Goal: Use online tool/utility: Utilize a website feature to perform a specific function

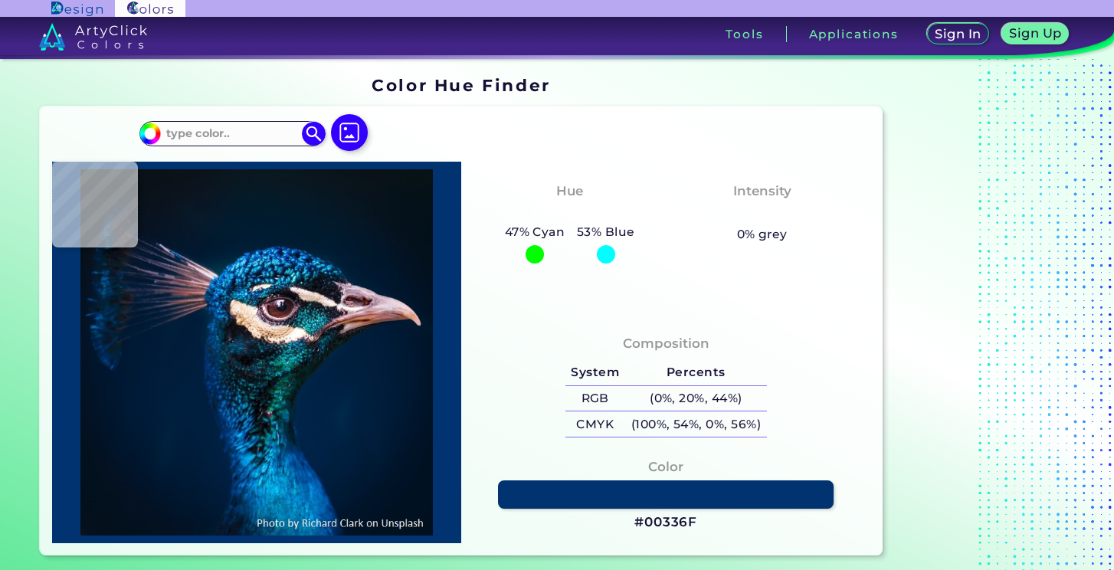
type input "#041e33"
type input "#041E33"
type input "#051e32"
type input "#051E32"
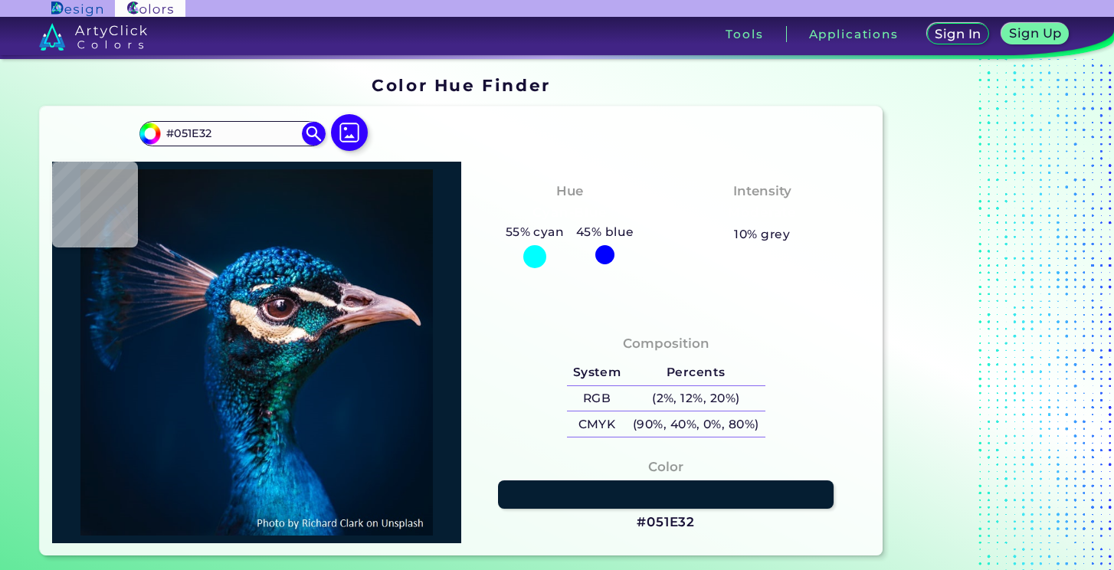
type input "#051d31"
type input "#051D31"
type input "#07192c"
type input "#07192C"
type input "#002030"
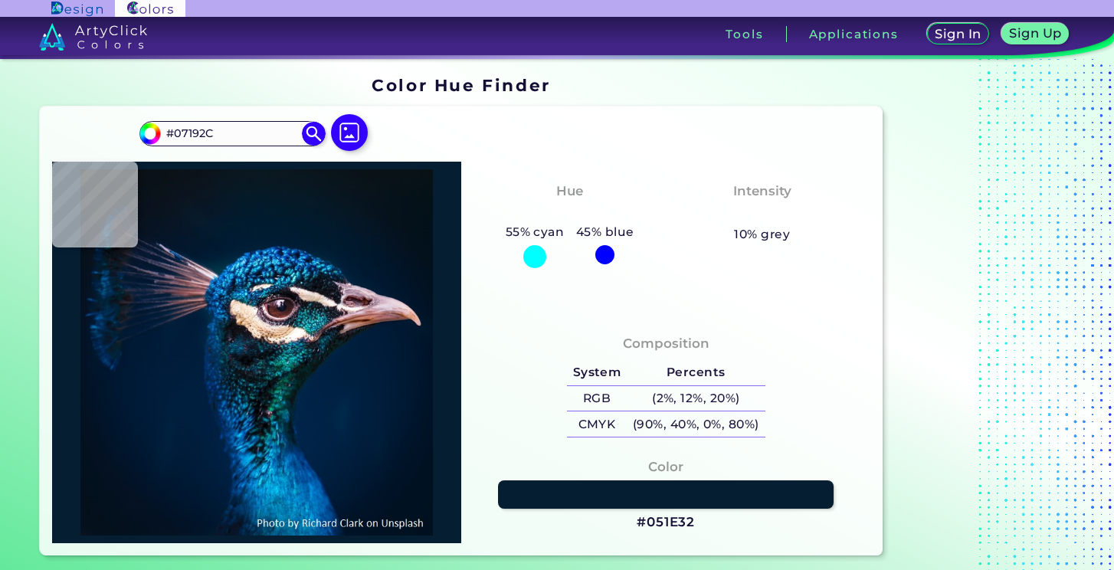
type input "#002030"
type input "#021d31"
type input "#021D31"
type input "#061c33"
type input "#061C33"
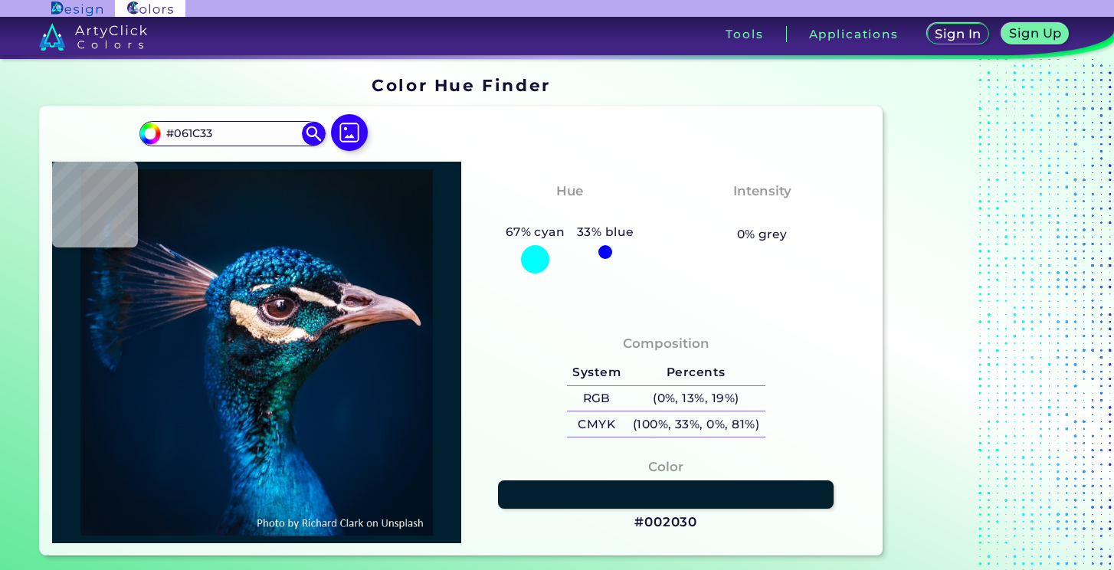
type input "#051b32"
type input "#051B32"
type input "#05192e"
type input "#05192E"
type input "#031a2f"
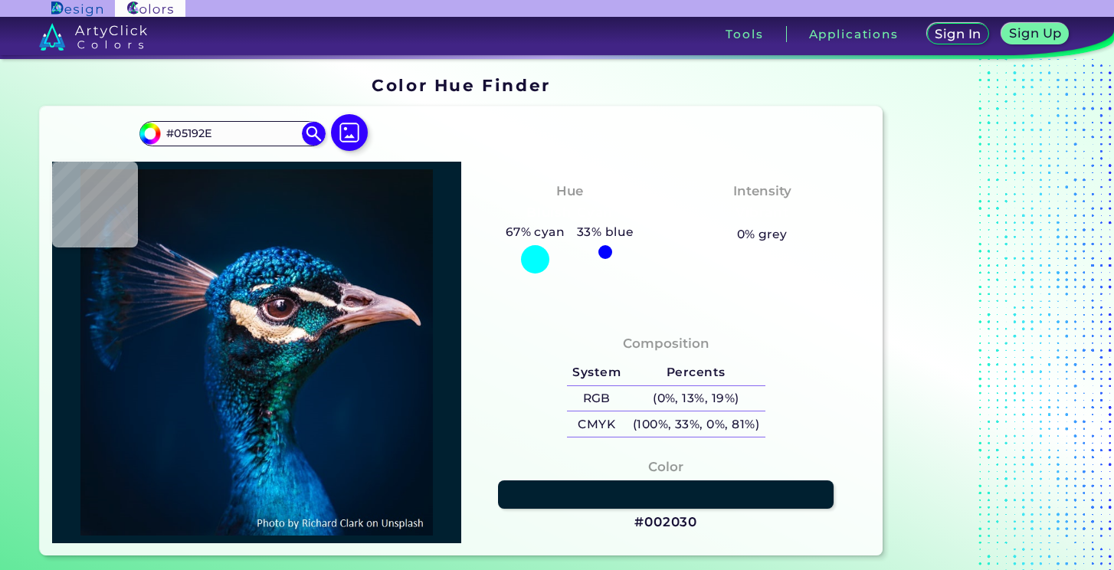
type input "#031A2F"
type input "#05192e"
type input "#05192E"
type input "#012338"
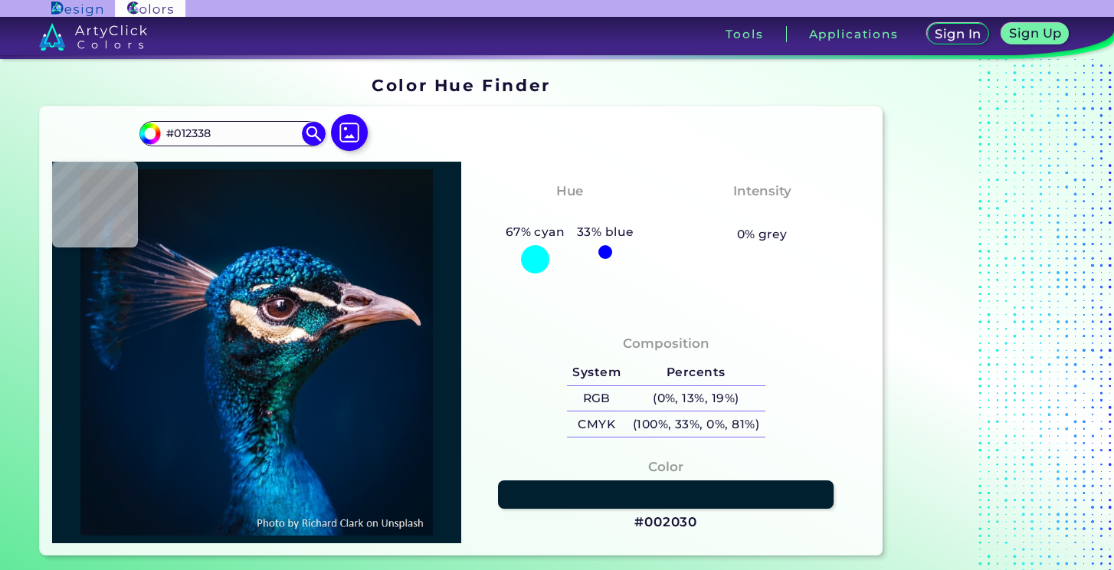
type input "#012436"
type input "#032839"
type input "#00242e"
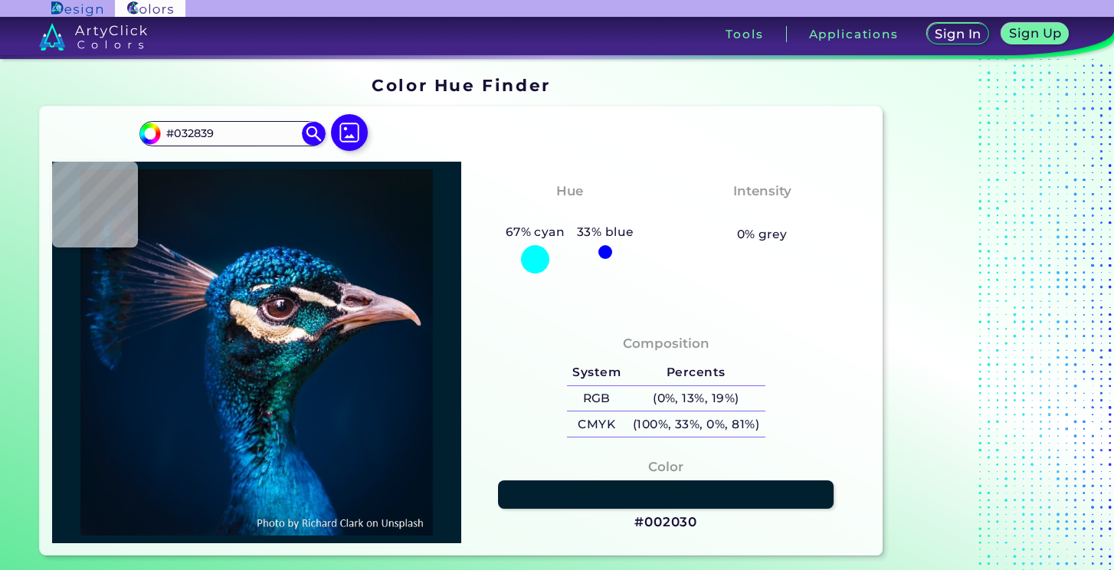
type input "#00242E"
type input "#022932"
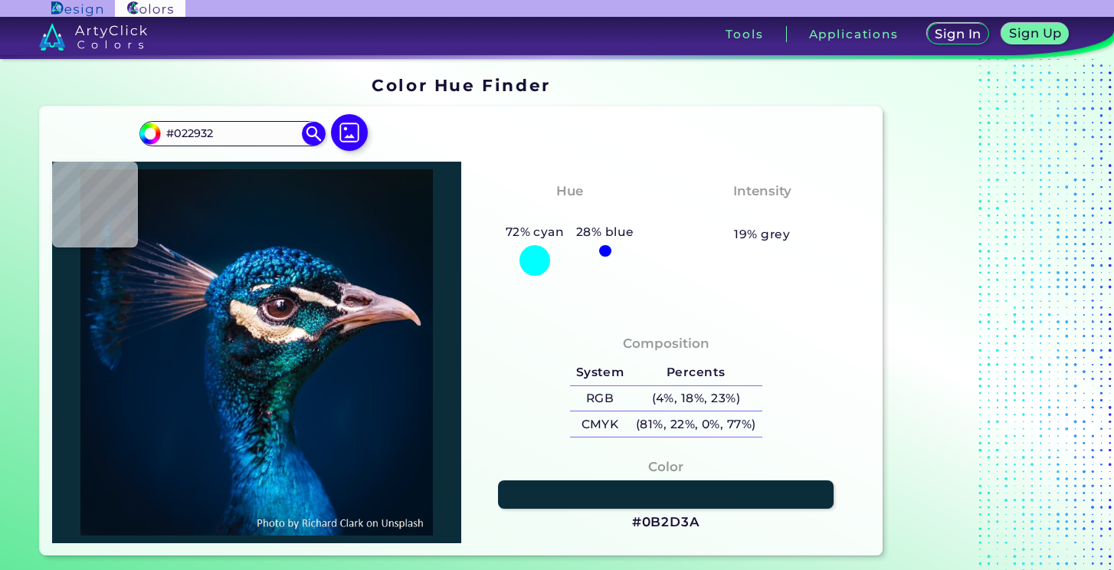
type input "#0b2d3a"
type input "#0B2D3A"
type input "#0c1f2d"
type input "#0C1F2D"
type input "#292c3f"
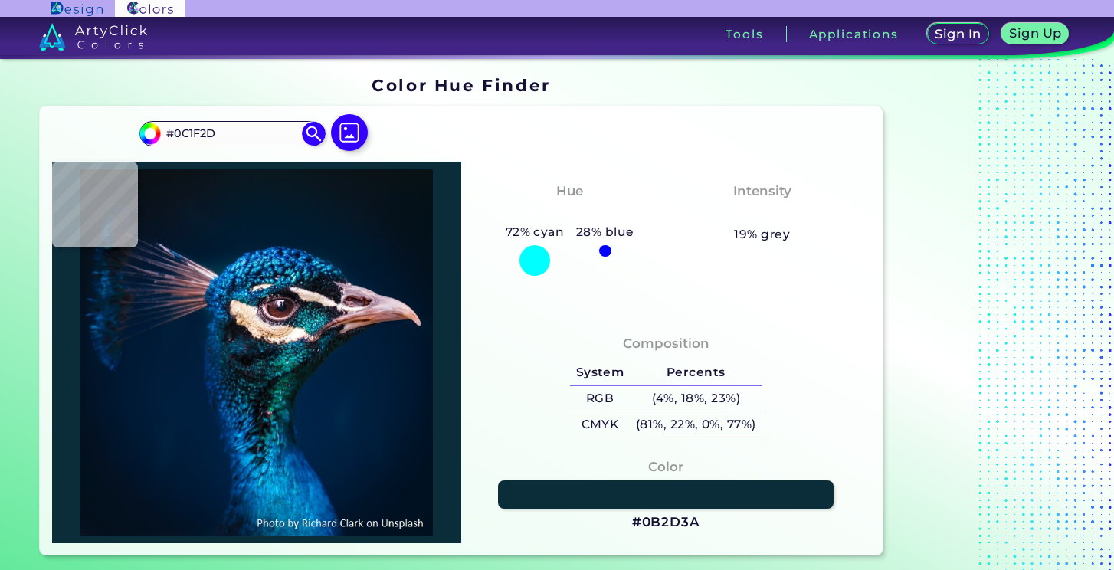
type input "#292C3F"
type input "#232a41"
type input "#232A41"
type input "#152542"
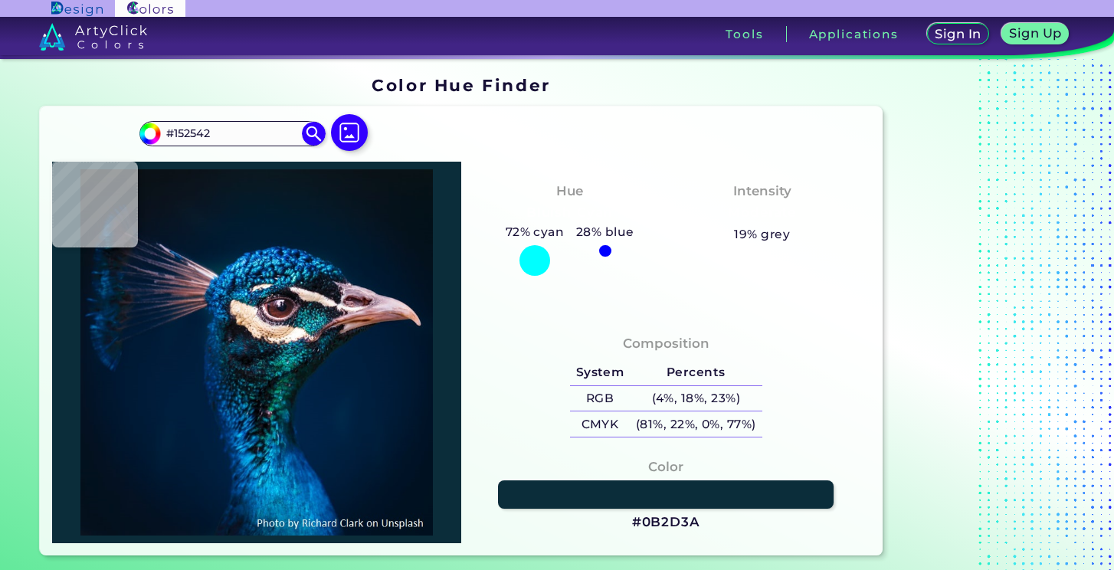
type input "#152c4e"
type input "#152C4E"
type input "#0b2545"
type input "#0B2545"
type input "#051934"
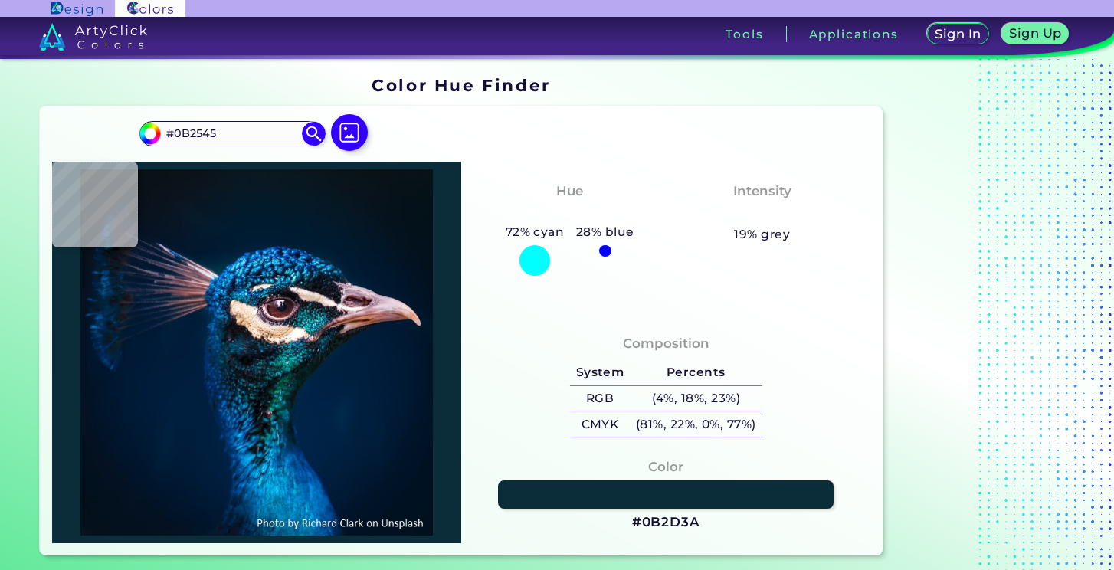
type input "#051934"
type input "#041934"
type input "#142946"
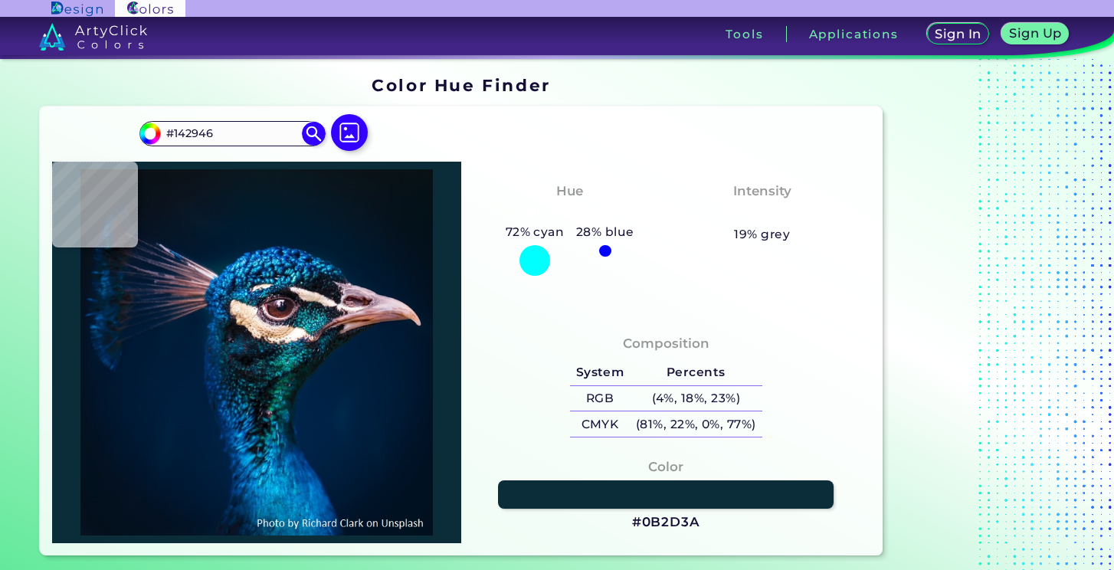
type input "#081d3a"
type input "#081D3A"
type input "#041934"
type input "#01172f"
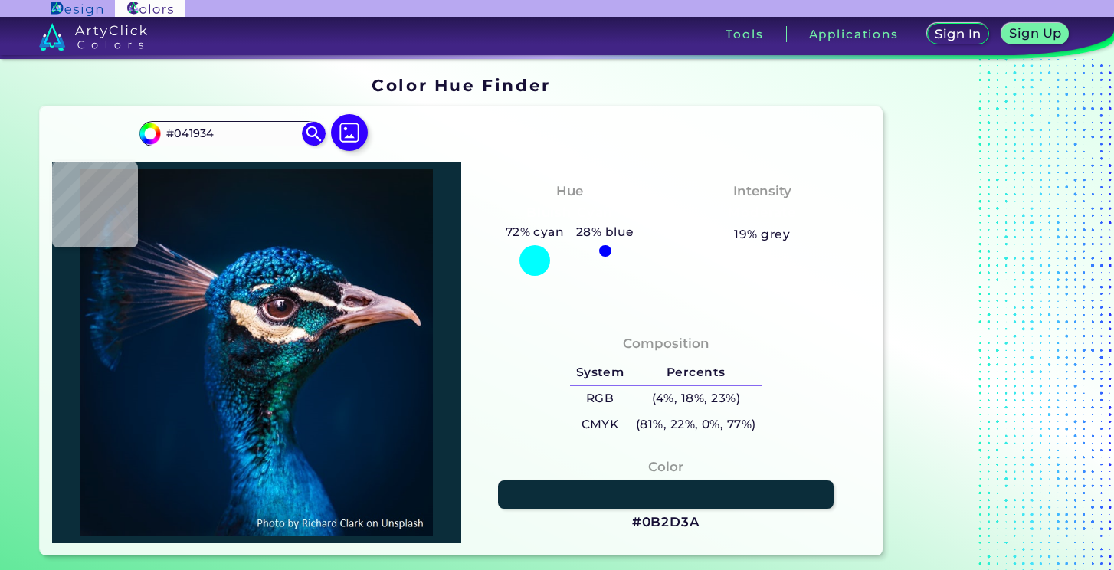
type input "#01172F"
type input "#02172f"
type input "#02172F"
type input "#0b1f38"
type input "#0B1F38"
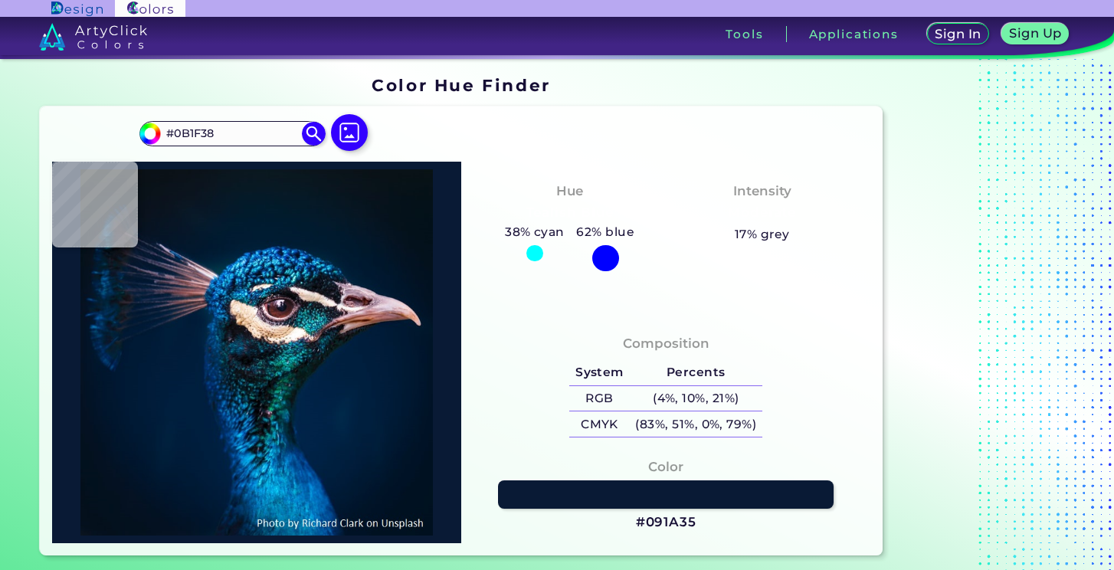
type input "#091a35"
type input "#091A35"
type input "#2f3650"
type input "#2F3650"
type input "#3e3651"
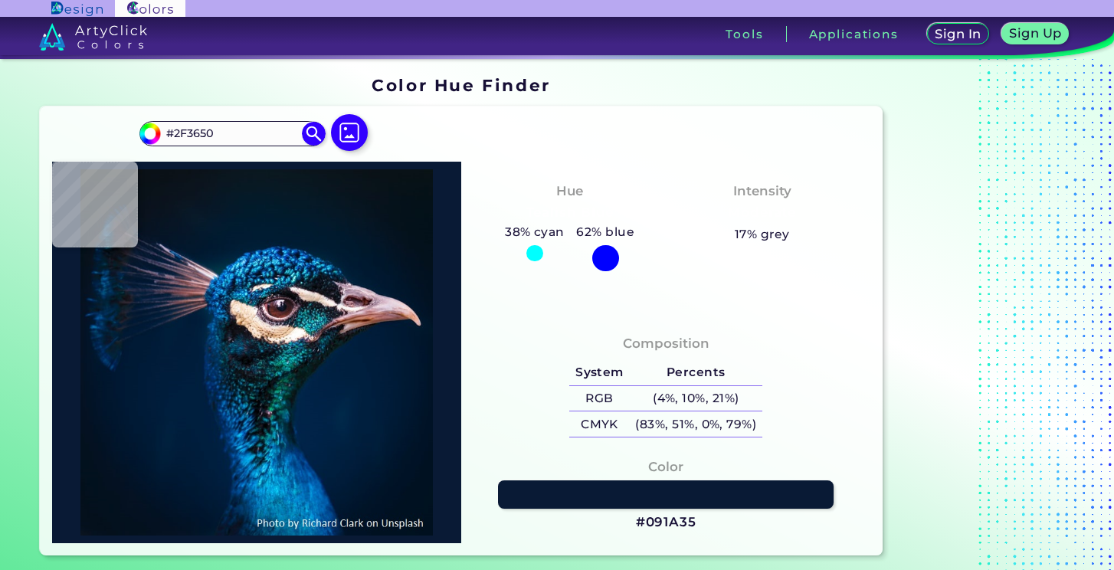
type input "#3E3651"
type input "#685775"
type input "#52577b"
type input "#52577B"
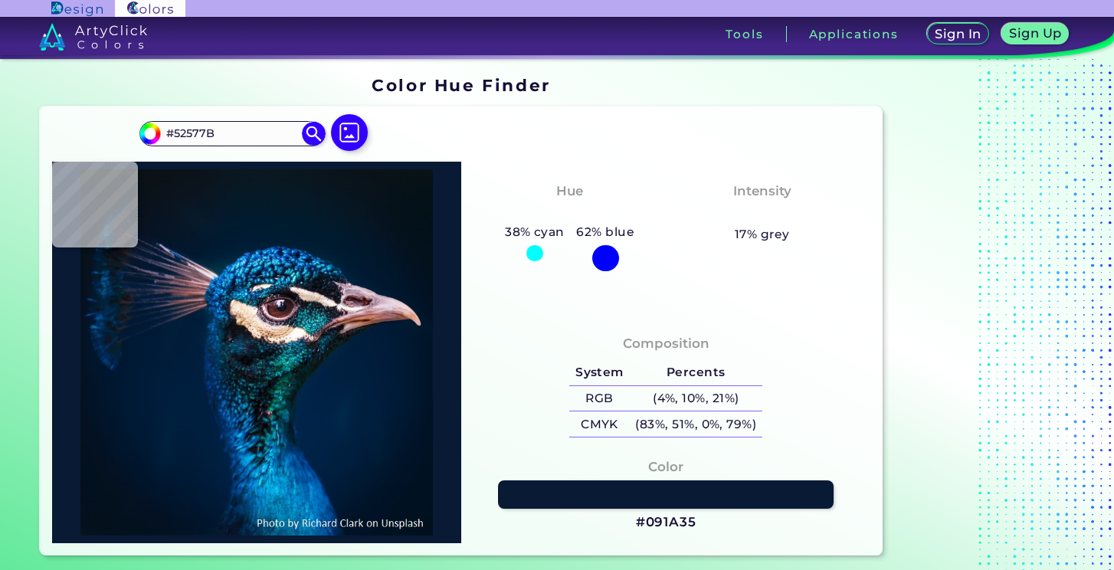
type input "#18284c"
type input "#18284C"
type input "#132a47"
type input "#132A47"
type input "#122542"
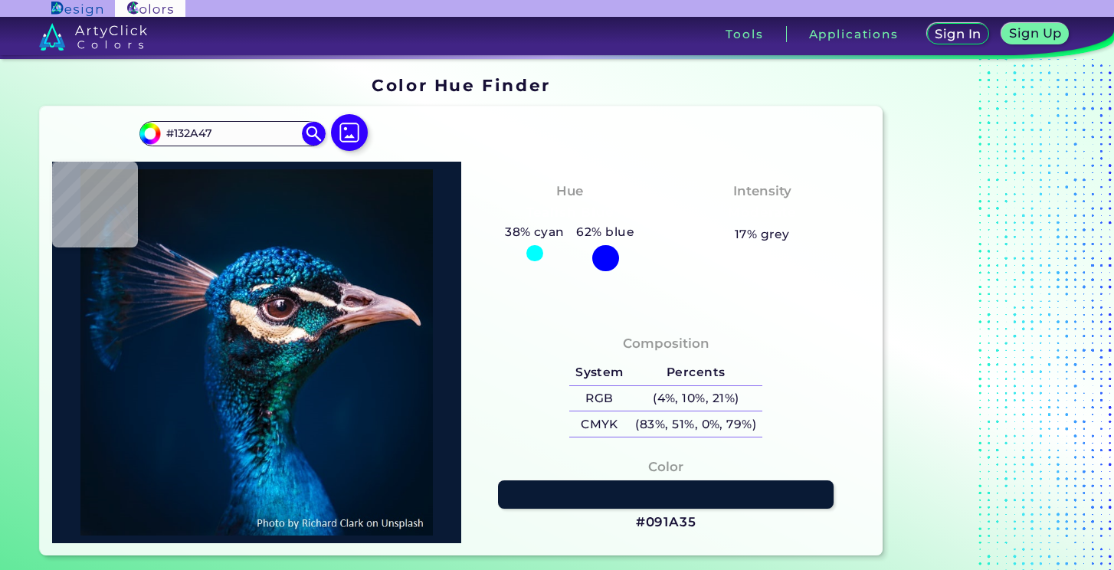
type input "#122542"
type input "#112341"
type input "#001732"
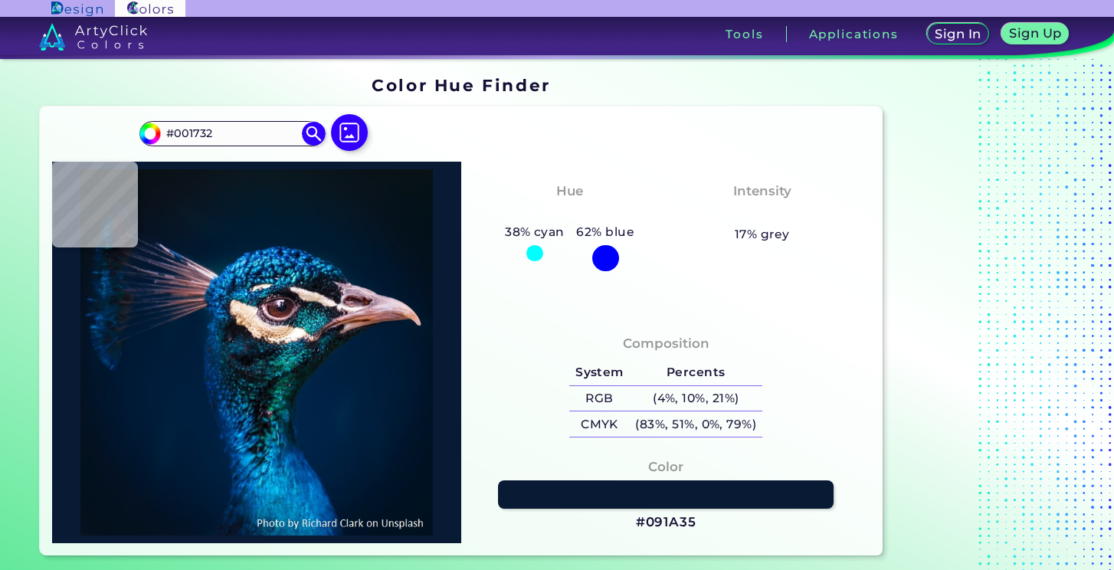
type input "#0b223d"
type input "#0B223D"
type input "#071f3a"
type input "#071F3A"
type input "#162940"
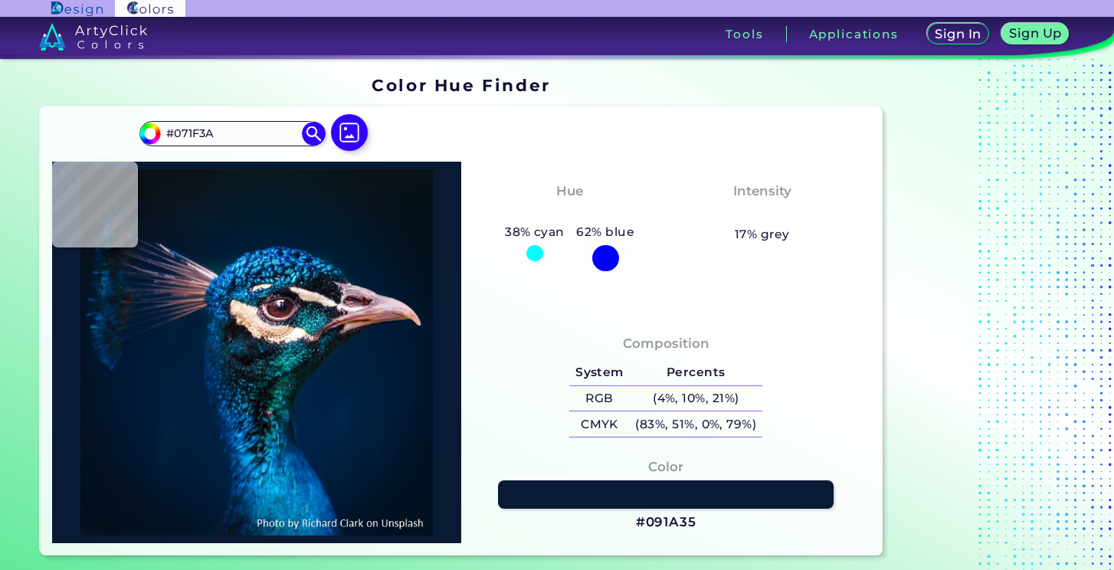
type input "#162940"
type input "#443649"
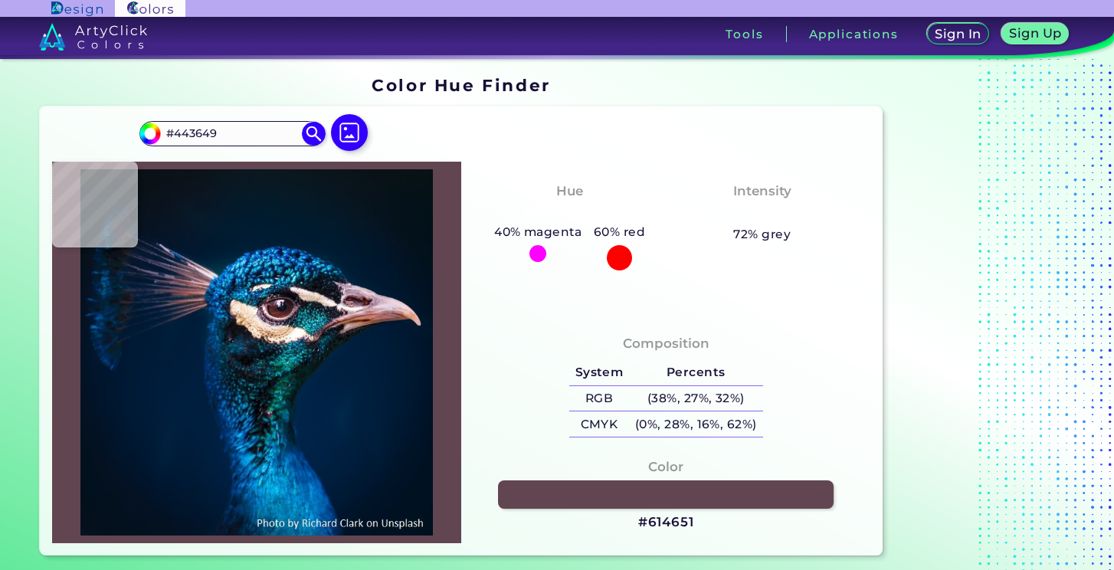
type input "#614651"
type input "#785664"
type input "#977b8a"
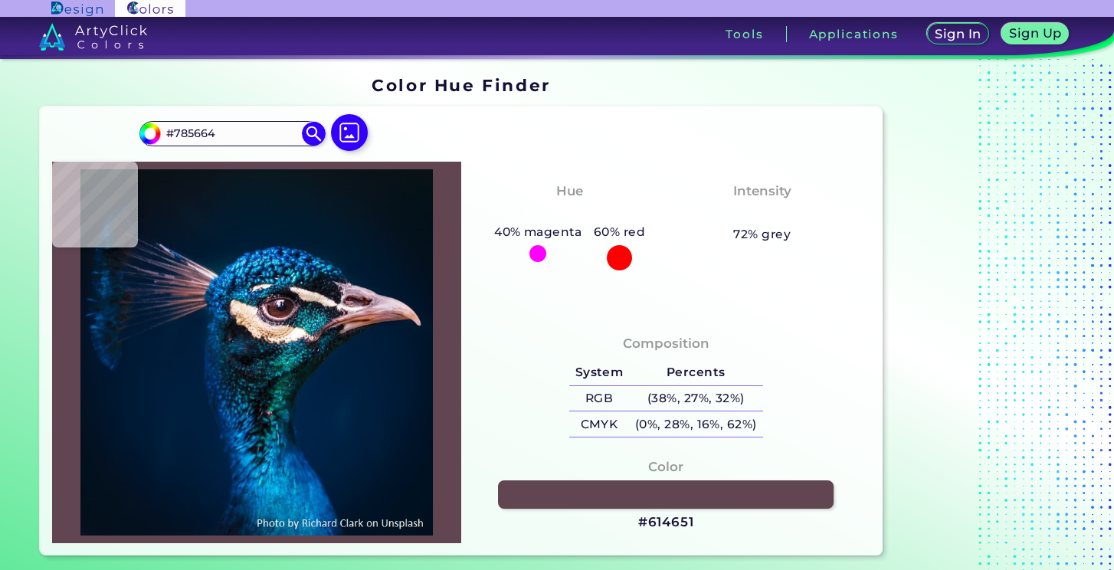
type input "#977B8A"
type input "#cda5aa"
type input "#CDA5AA"
type input "#d9acb3"
type input "#D9ACB3"
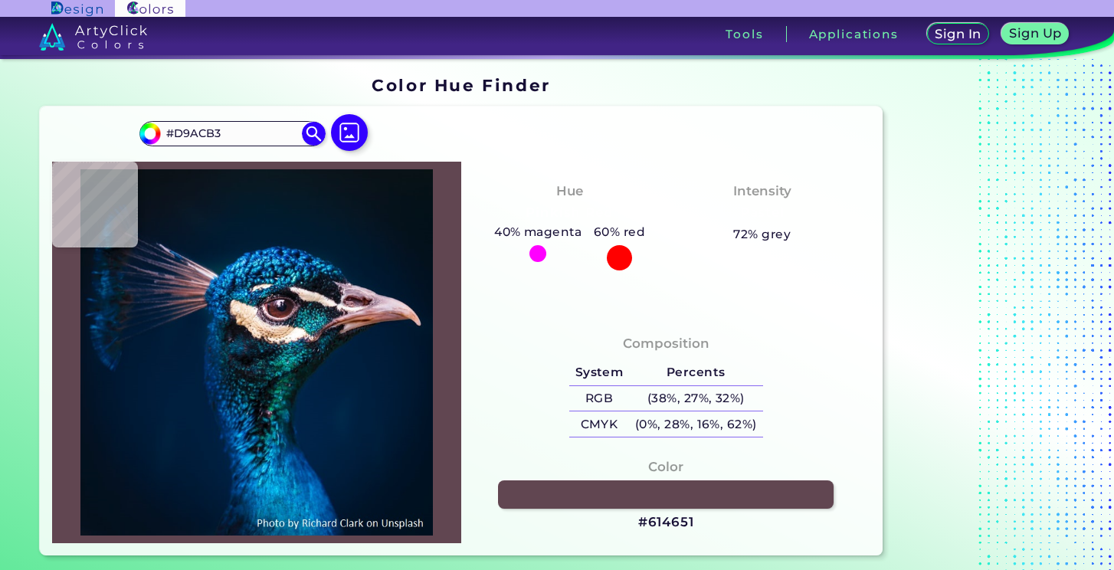
type input "#a77c85"
type input "#A77C85"
type input "#98636c"
type input "#98636C"
type input "#b57f80"
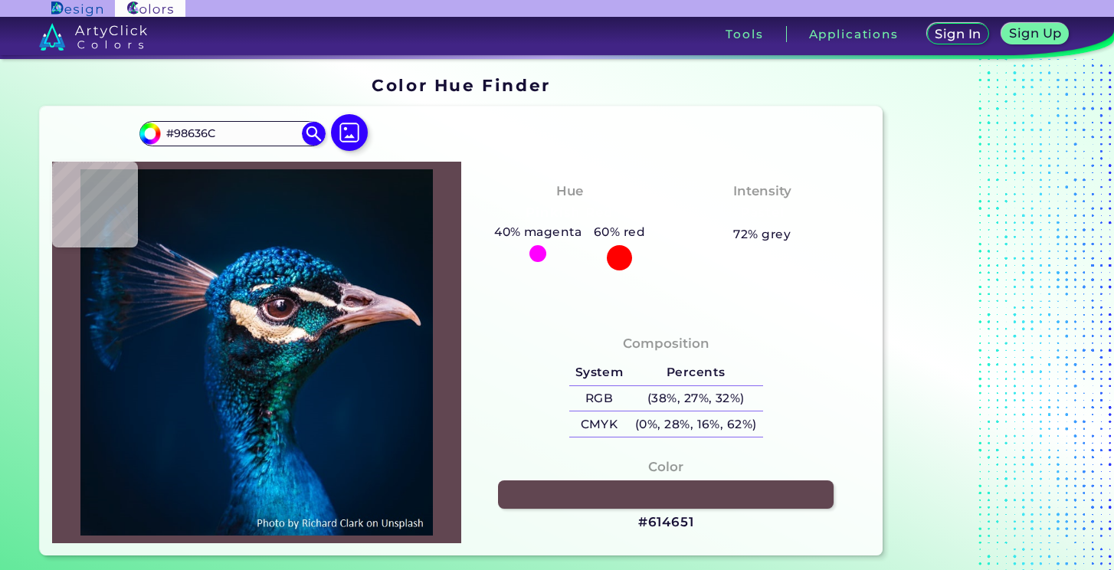
type input "#B57F80"
type input "#a77273"
type input "#A77273"
type input "#82535a"
type input "#82535A"
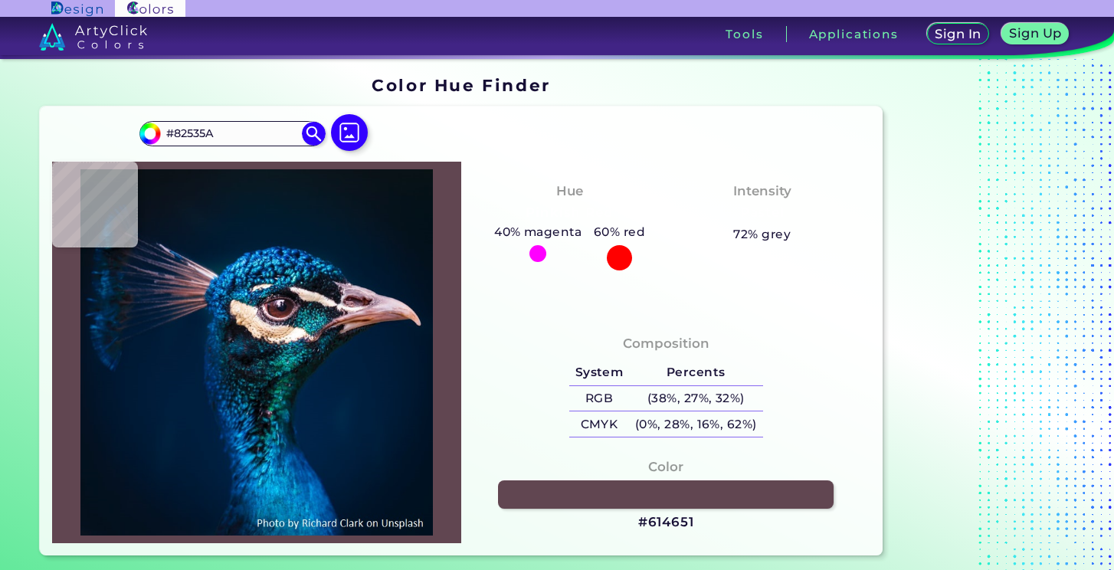
type input "#784c57"
type input "#784C57"
type input "#8a5c67"
type input "#8A5C67"
type input "#966168"
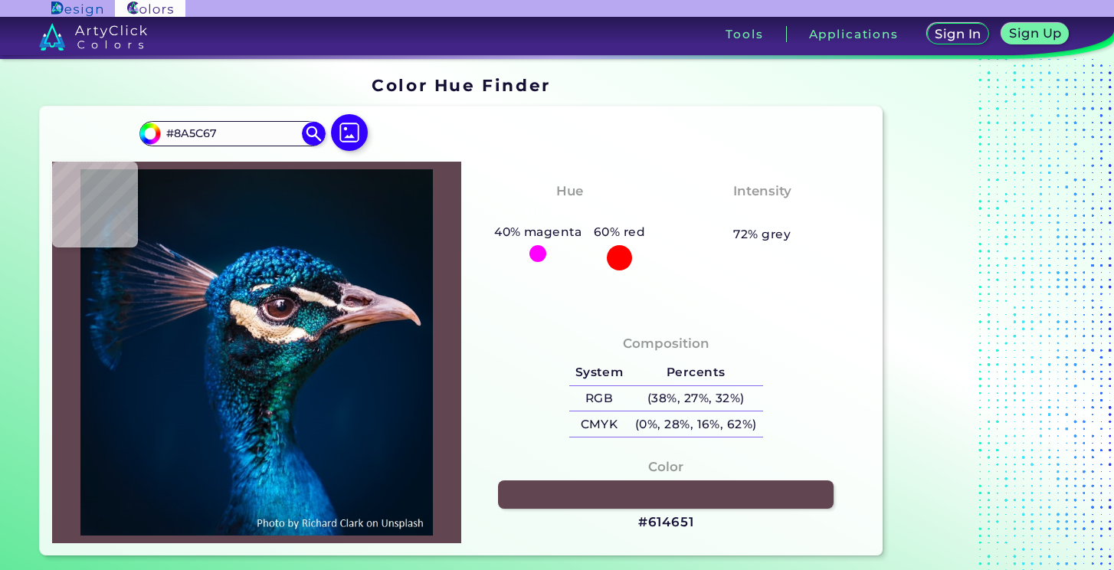
type input "#966168"
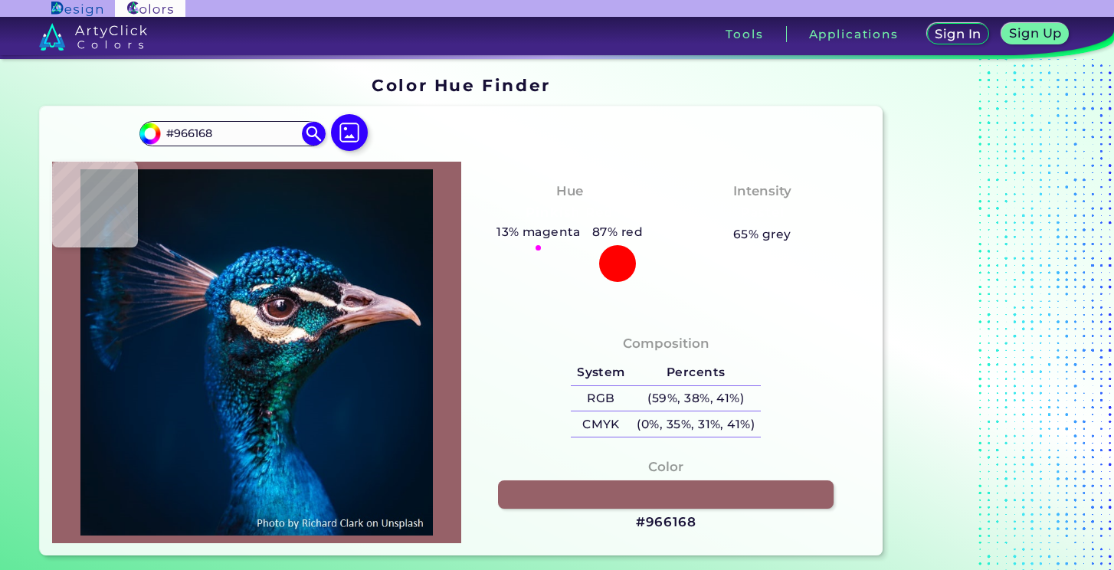
type input "#9c656a"
type input "#9C656A"
type input "#b17977"
type input "#B17977"
type input "#b27879"
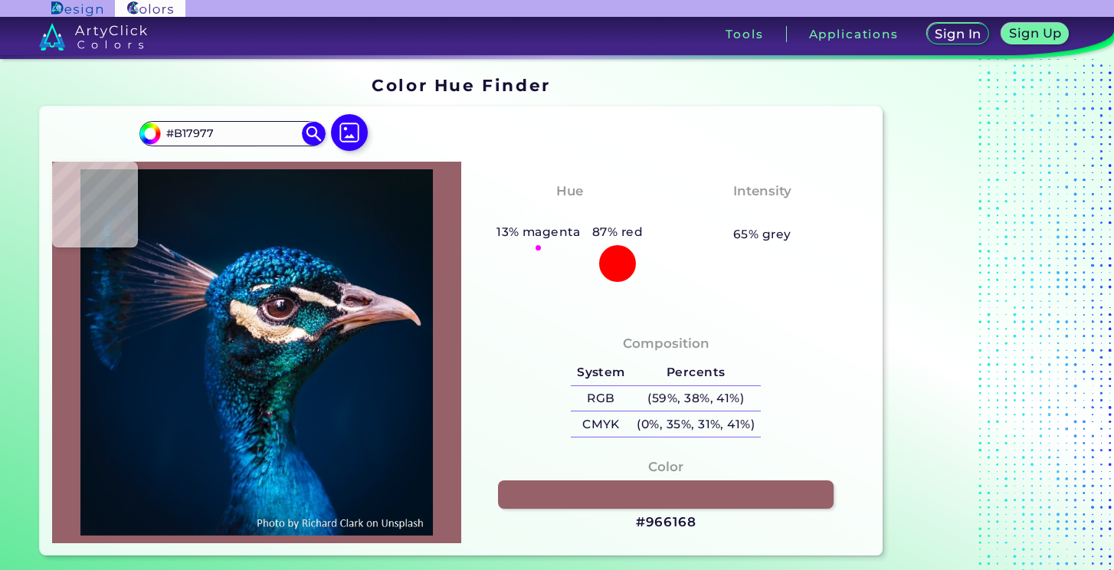
type input "#B27879"
type input "#ca8c8d"
type input "#CA8C8D"
type input "#b47778"
type input "#B47778"
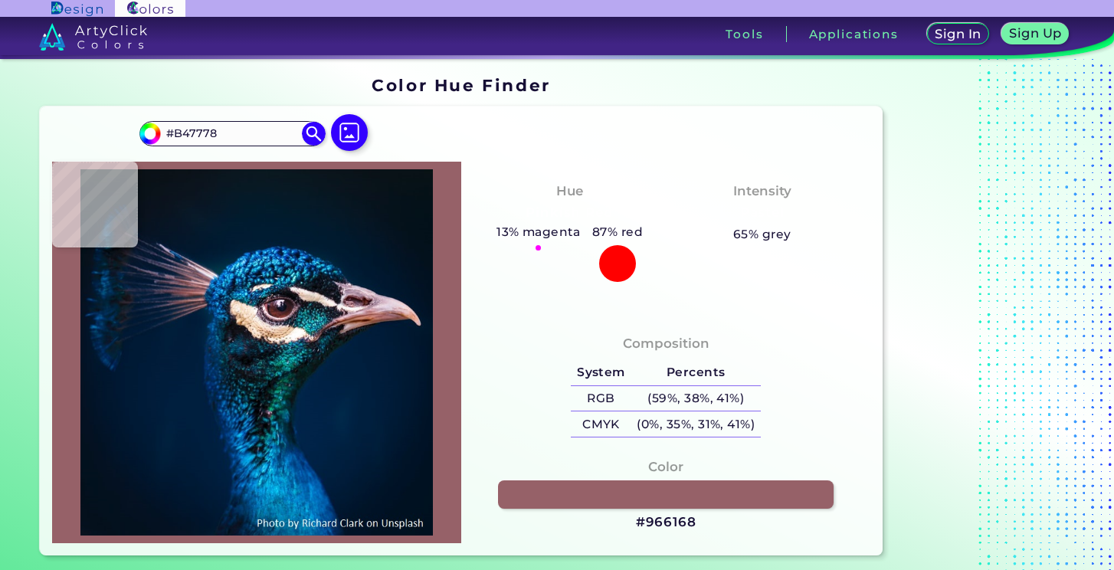
type input "#965f5a"
type input "#965F5A"
type input "#593839"
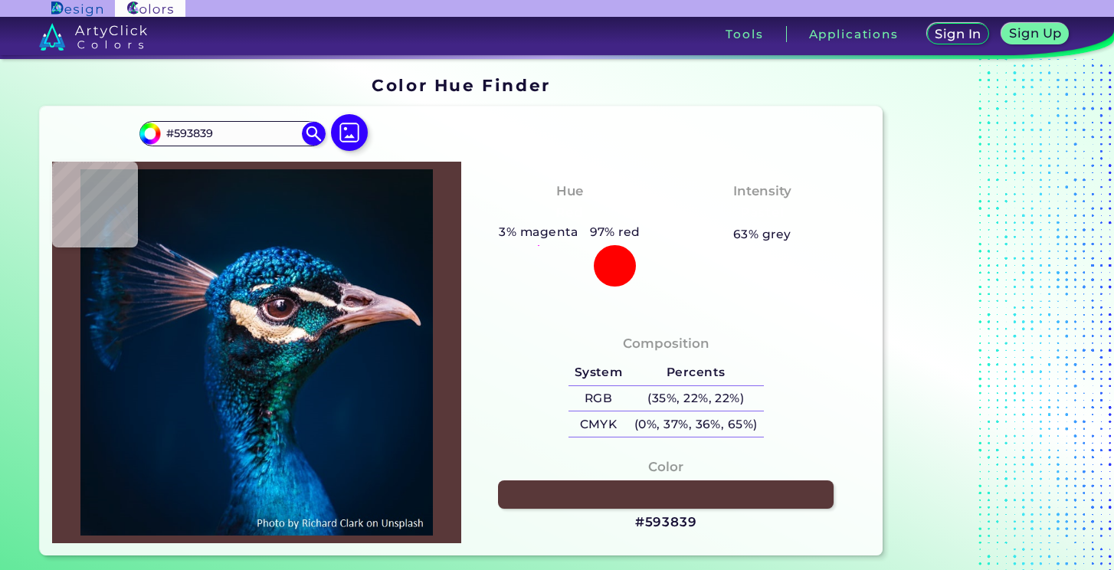
type input "#46393f"
type input "#46393F"
type input "#39333b"
type input "#39333B"
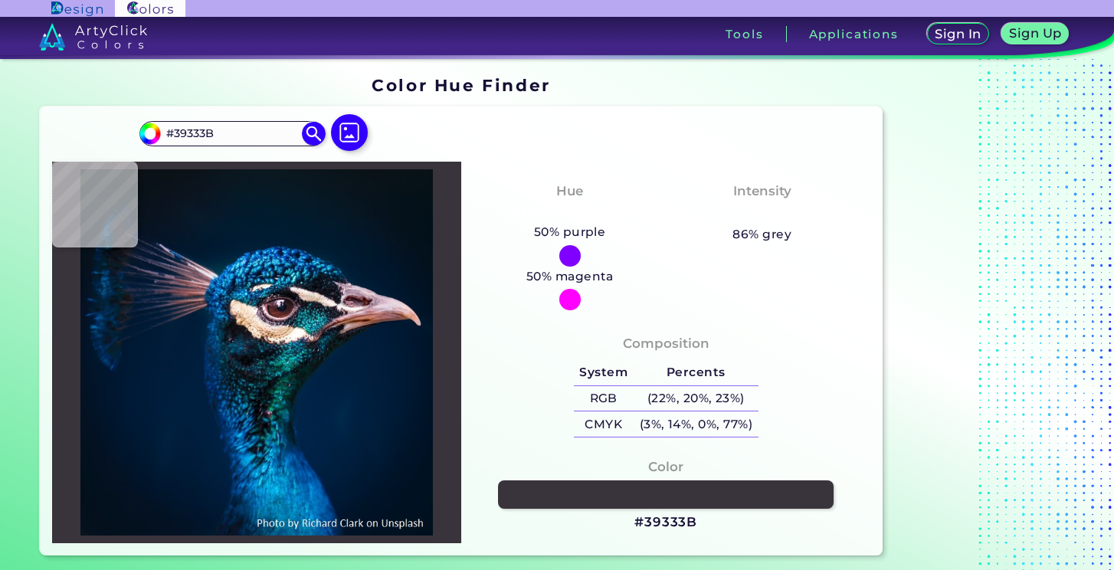
type input "#593839"
type input "#705964"
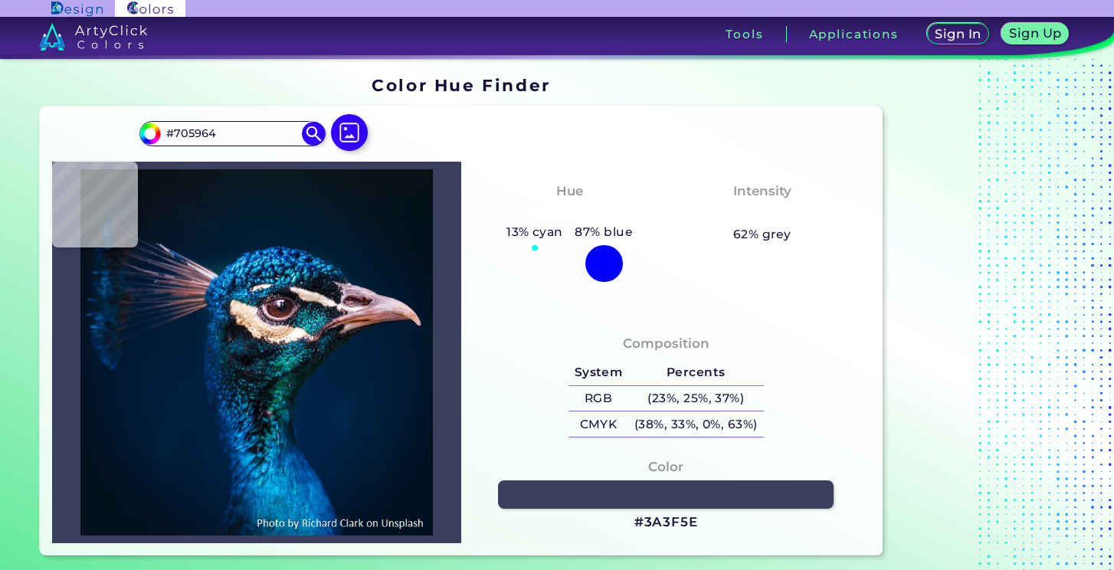
type input "#3a3f5e"
type input "#3A3F5E"
type input "#05172b"
type input "#05172B"
type input "#061627"
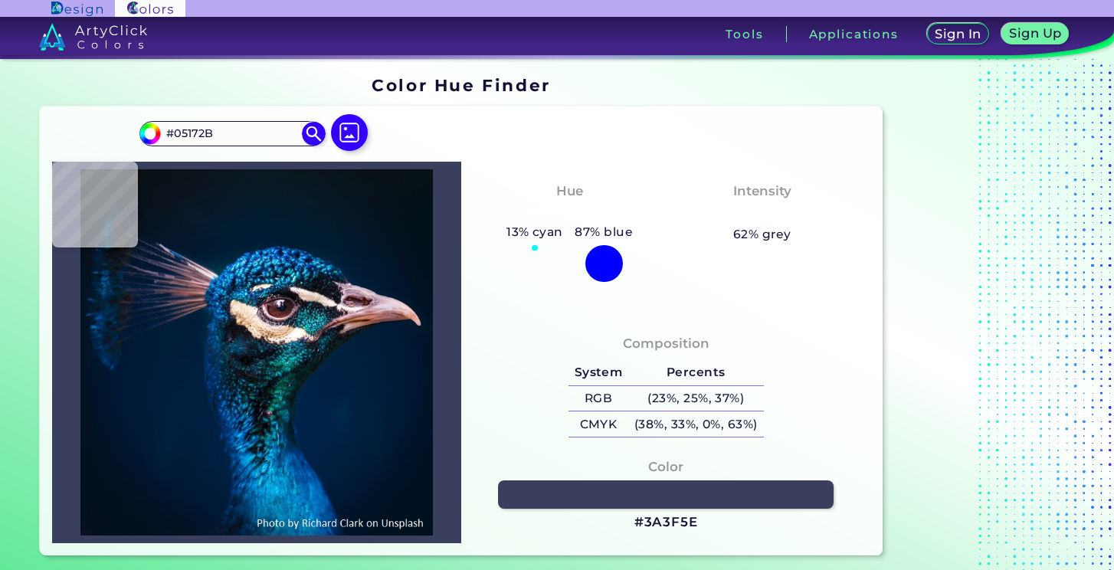
type input "#061627"
type input "#09131f"
type input "#09131F"
type input "#09111b"
type input "#09111B"
